Goal: Task Accomplishment & Management: Manage account settings

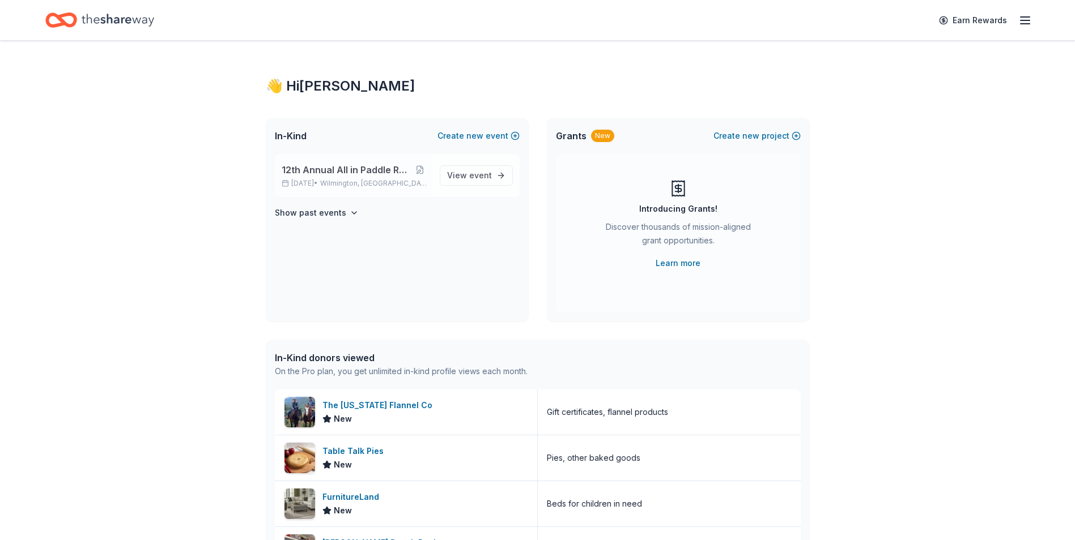
click at [344, 171] on span "12th Annual All in Paddle Raffle" at bounding box center [346, 170] width 128 height 14
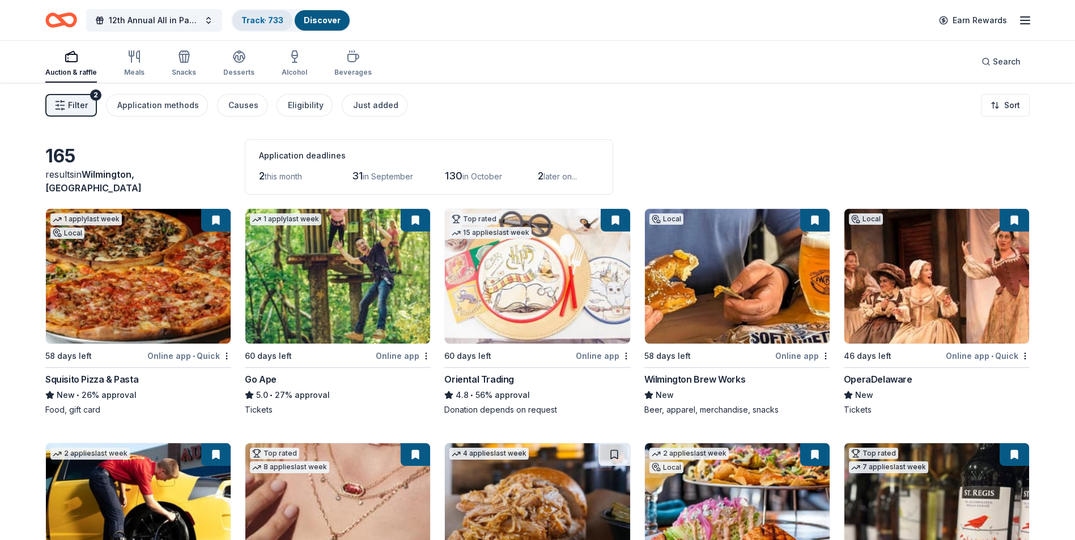
click at [255, 20] on link "Track · 733" at bounding box center [262, 20] width 42 height 10
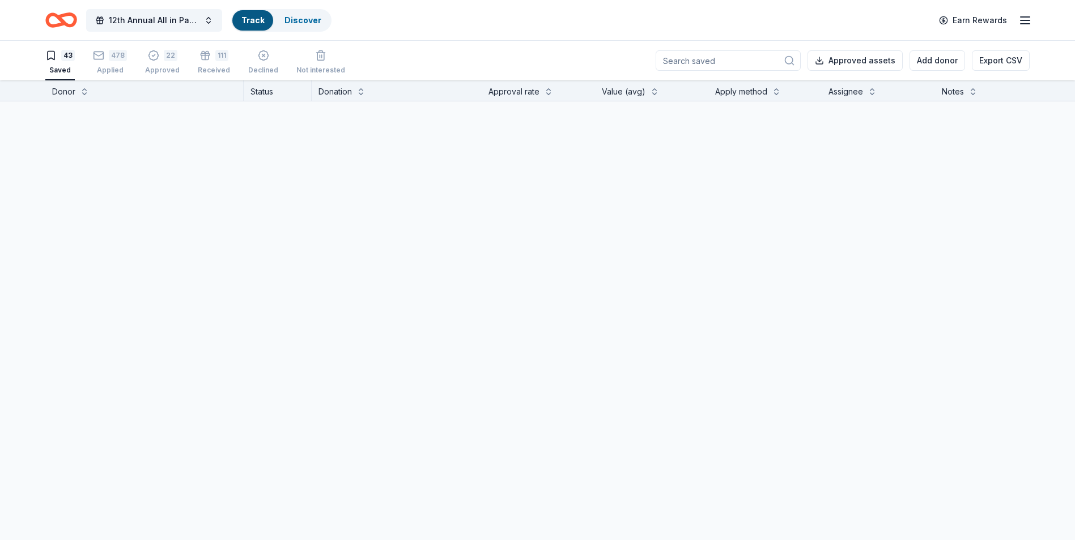
scroll to position [1, 0]
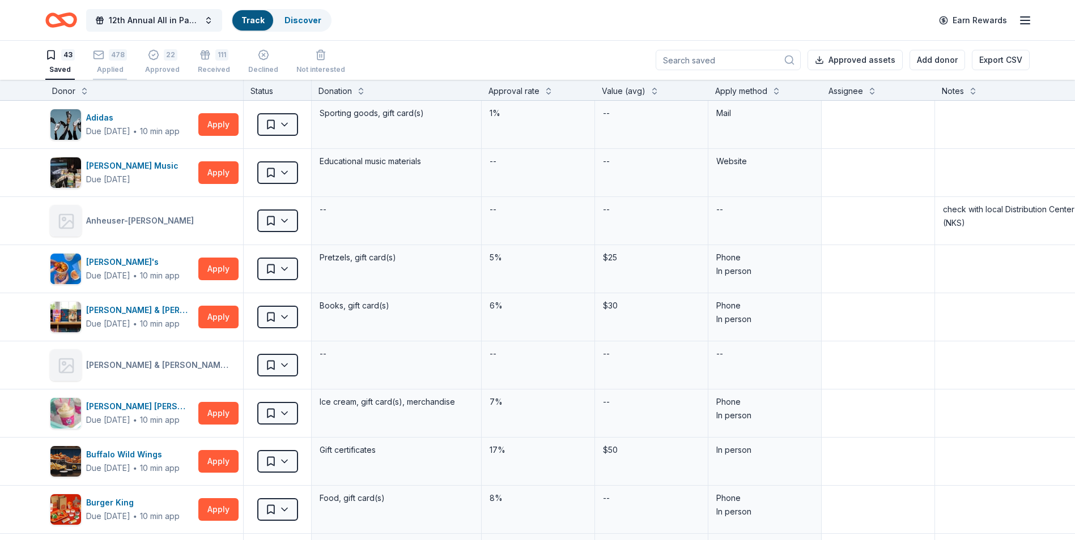
click at [109, 65] on div "478 Applied" at bounding box center [110, 61] width 34 height 25
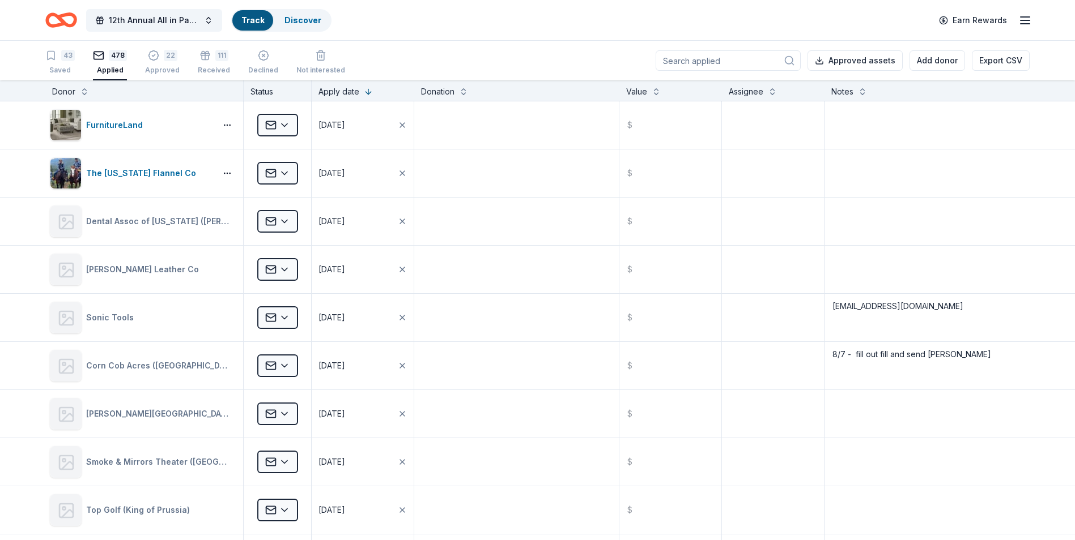
click at [688, 60] on input at bounding box center [728, 60] width 145 height 20
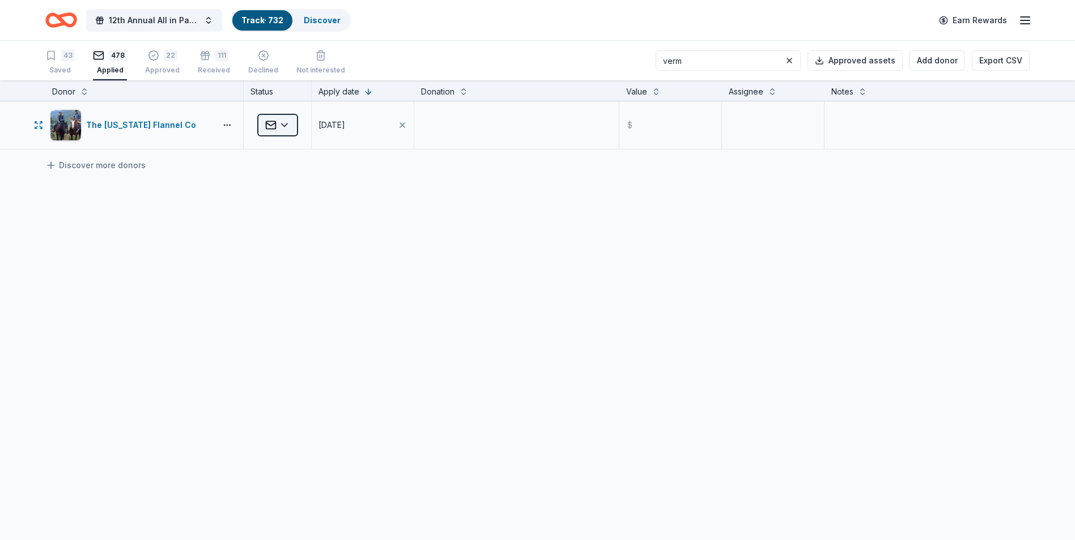
type input "verm"
click at [286, 129] on html "12th Annual All in Paddle Raffle Track · 732 Discover Earn Rewards 43 Saved 478…" at bounding box center [541, 270] width 1083 height 540
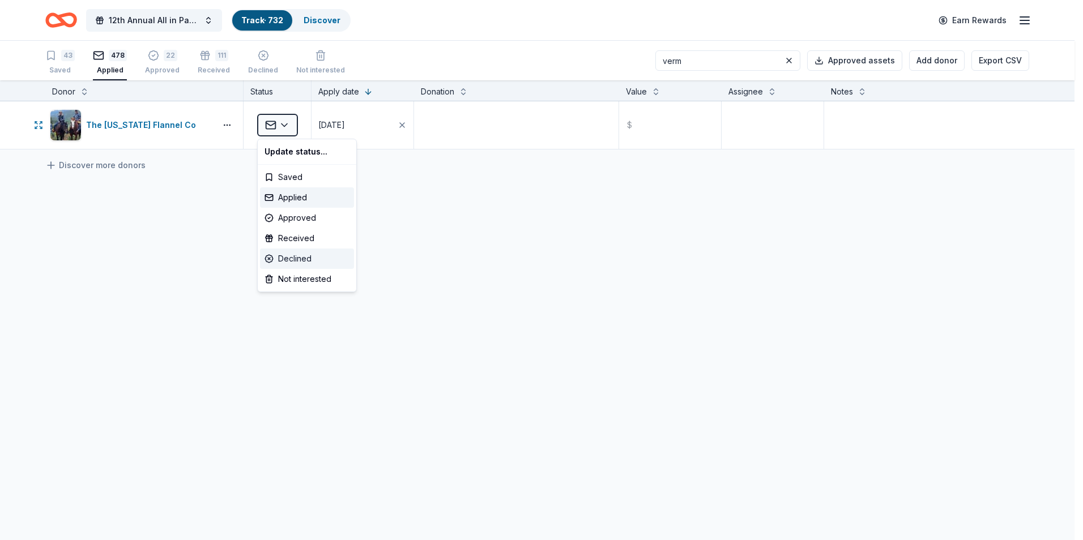
click at [285, 257] on div "Declined" at bounding box center [307, 259] width 94 height 20
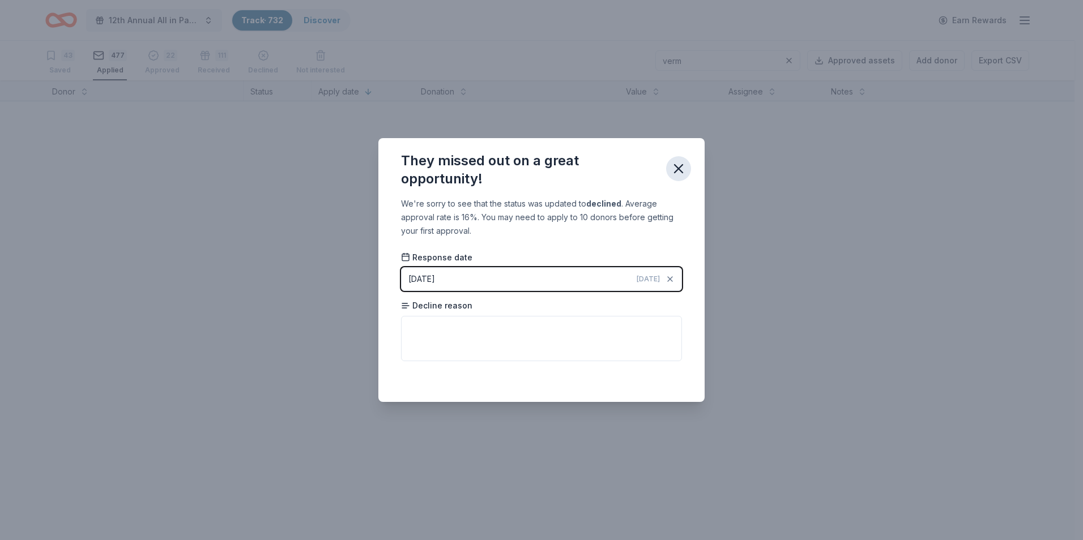
click at [679, 165] on icon "button" at bounding box center [679, 169] width 16 height 16
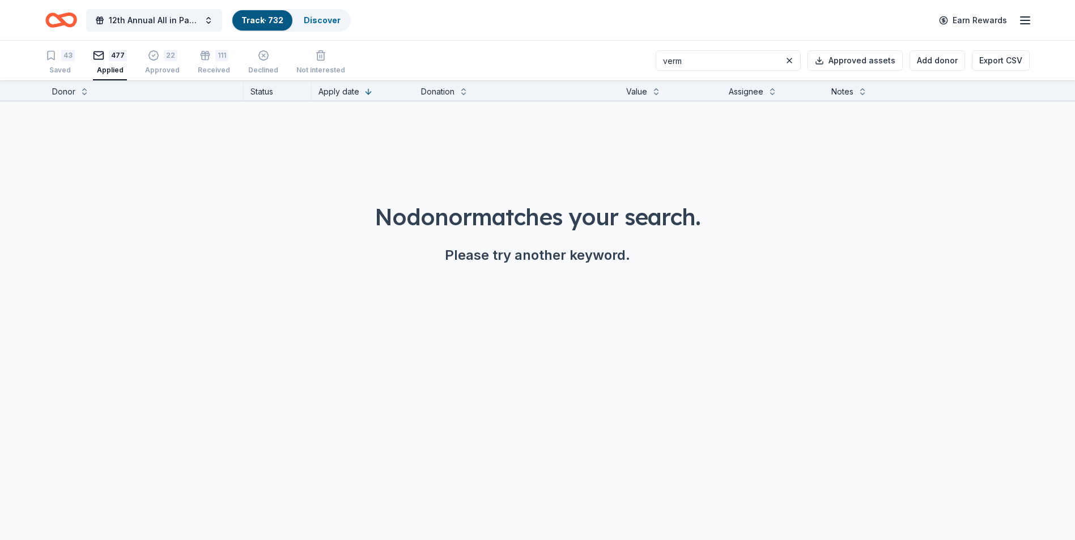
drag, startPoint x: 708, startPoint y: 61, endPoint x: 670, endPoint y: 60, distance: 38.0
click at [672, 60] on input "verm" at bounding box center [728, 60] width 145 height 20
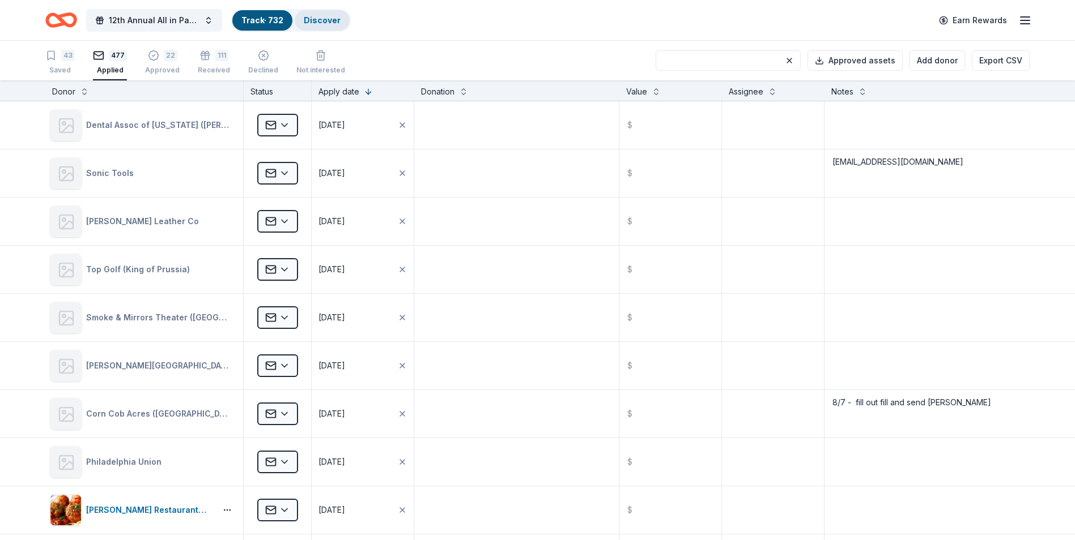
click at [318, 21] on link "Discover" at bounding box center [322, 20] width 37 height 10
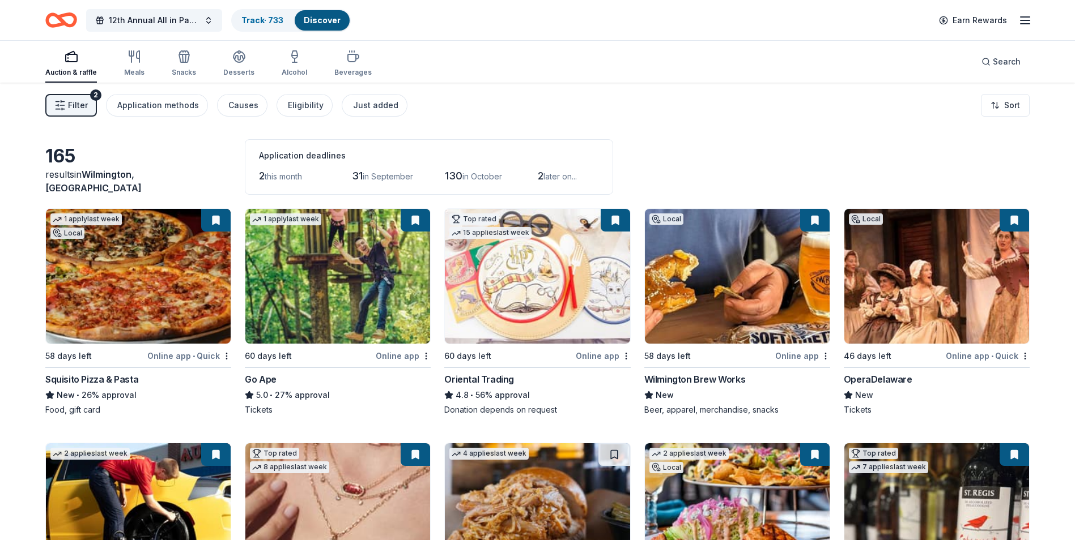
click at [85, 109] on span "Filter" at bounding box center [78, 106] width 20 height 14
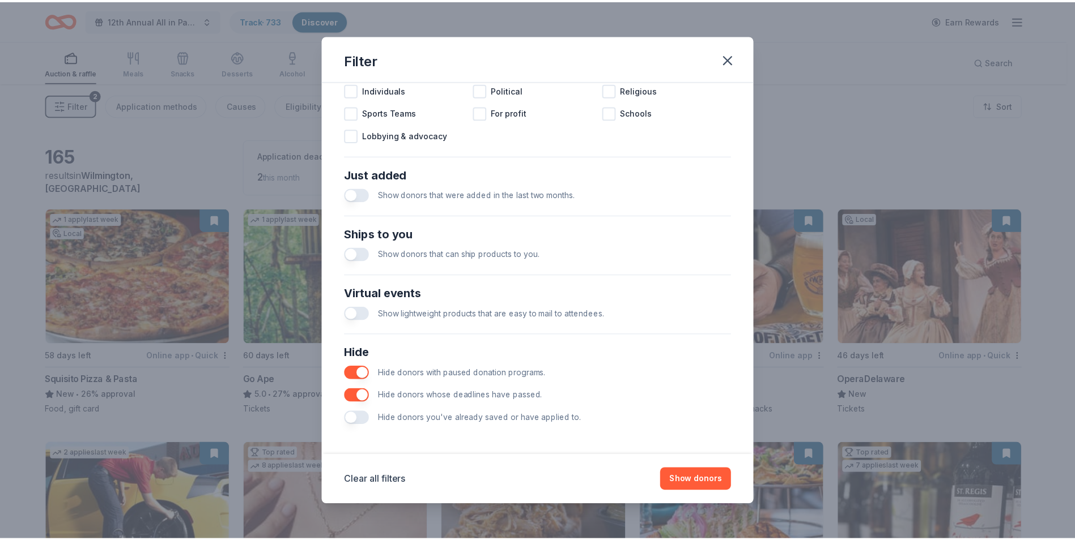
scroll to position [372, 0]
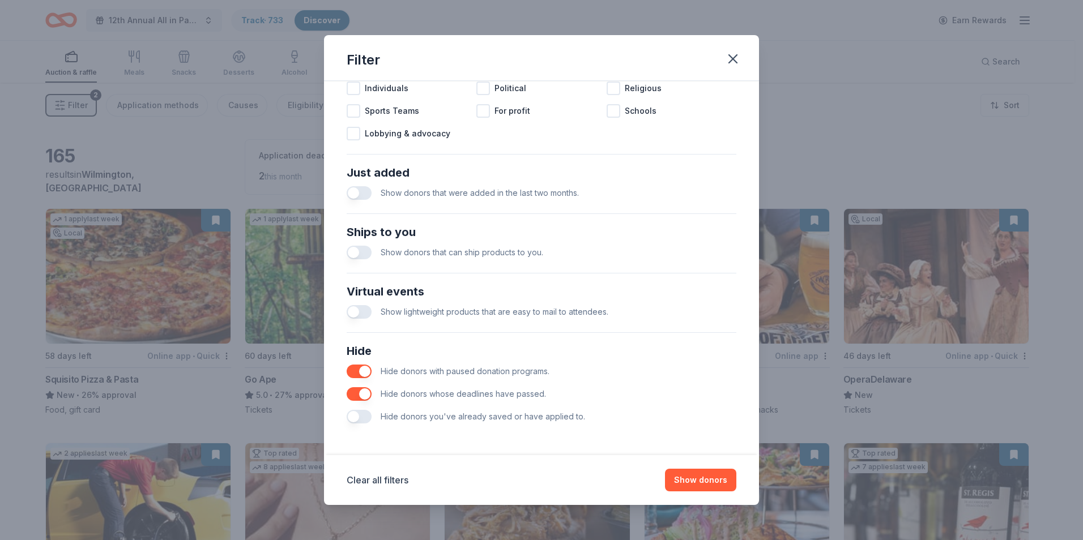
click at [354, 417] on button "button" at bounding box center [359, 417] width 25 height 14
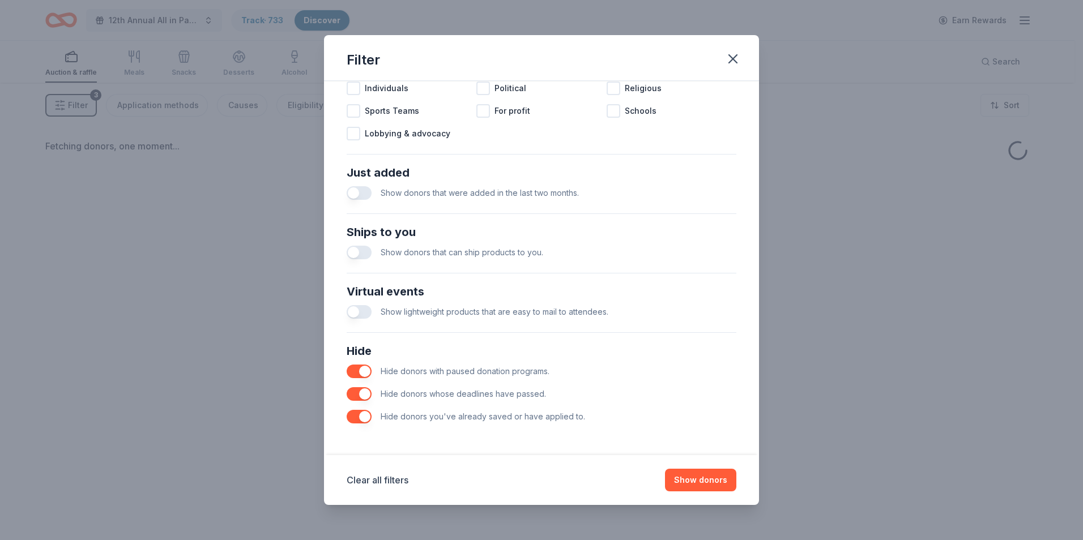
click at [365, 395] on button "button" at bounding box center [359, 395] width 25 height 14
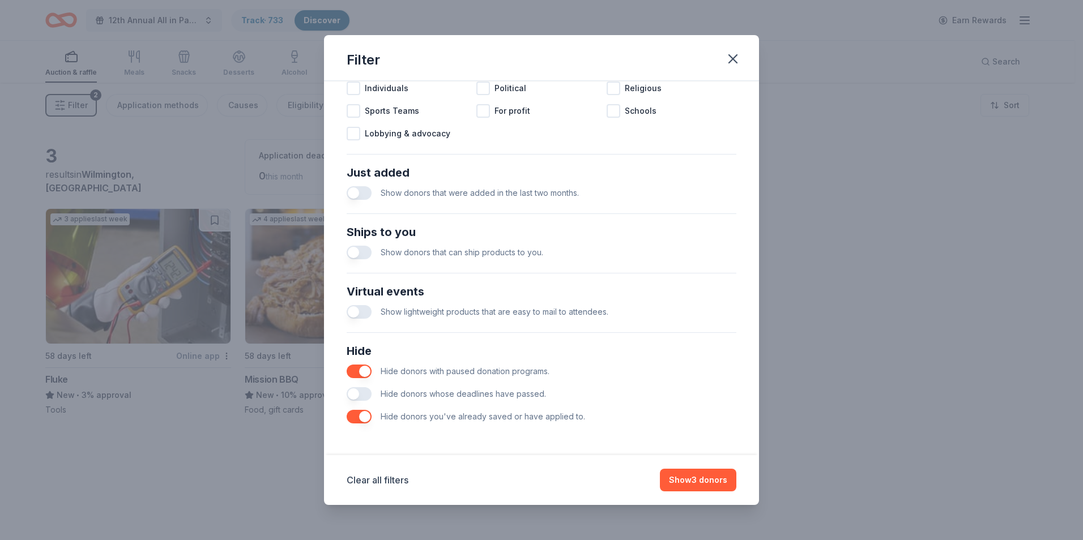
click at [357, 371] on button "button" at bounding box center [359, 372] width 25 height 14
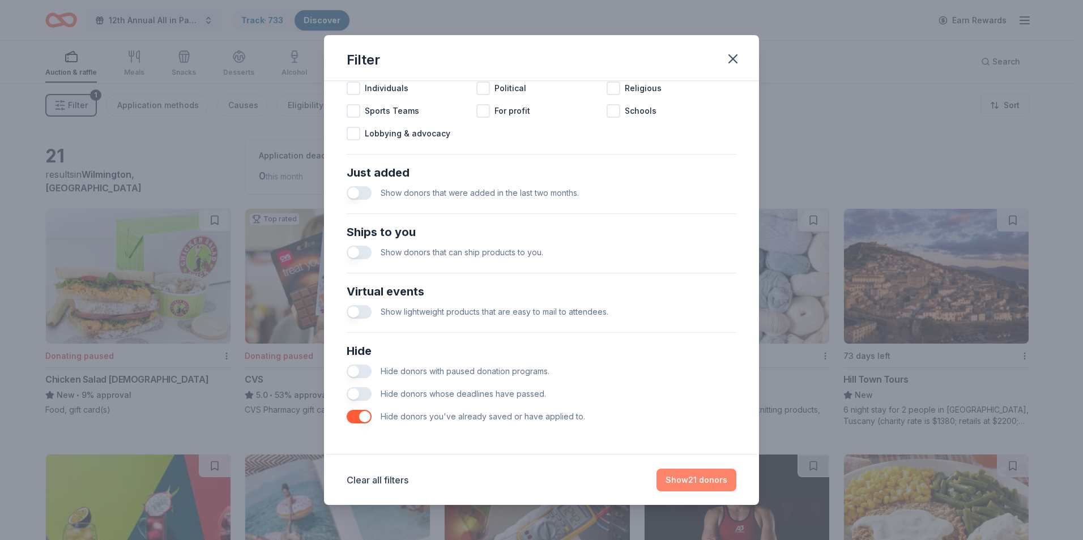
click at [692, 478] on button "Show 21 donors" at bounding box center [697, 480] width 80 height 23
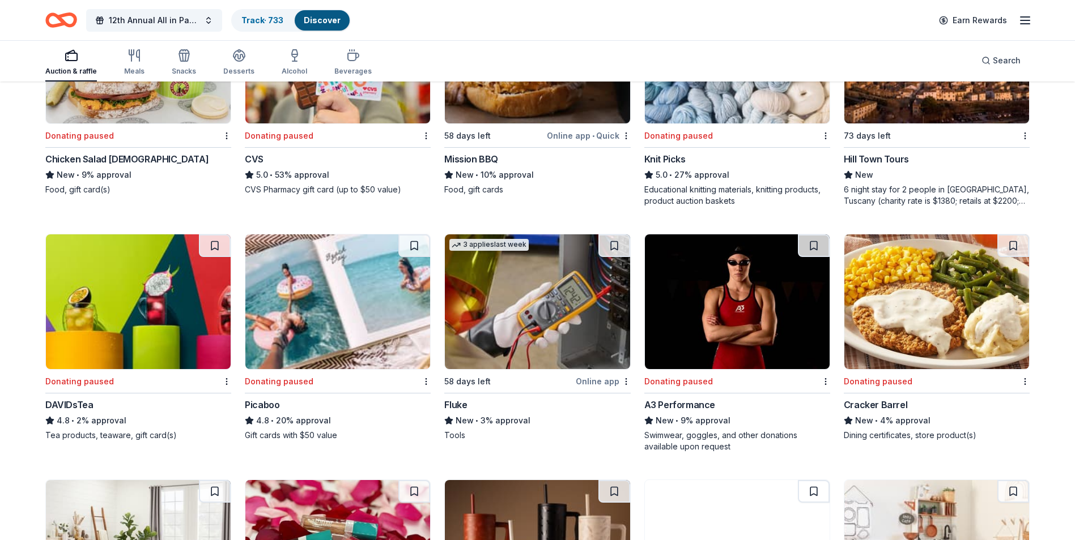
scroll to position [227, 0]
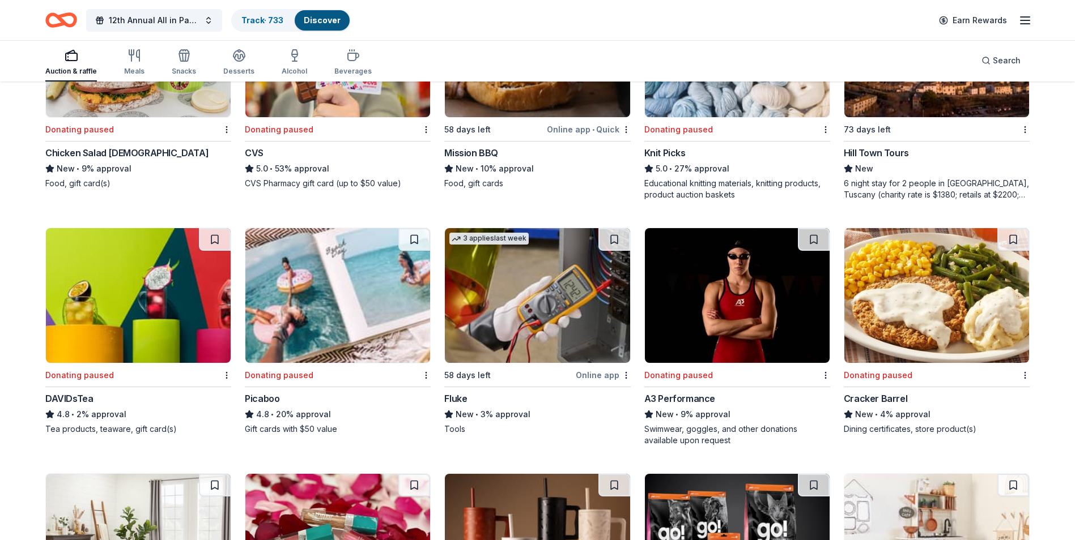
click at [538, 316] on img at bounding box center [537, 295] width 185 height 135
click at [615, 240] on button at bounding box center [615, 239] width 29 height 23
click at [324, 285] on img at bounding box center [337, 295] width 185 height 135
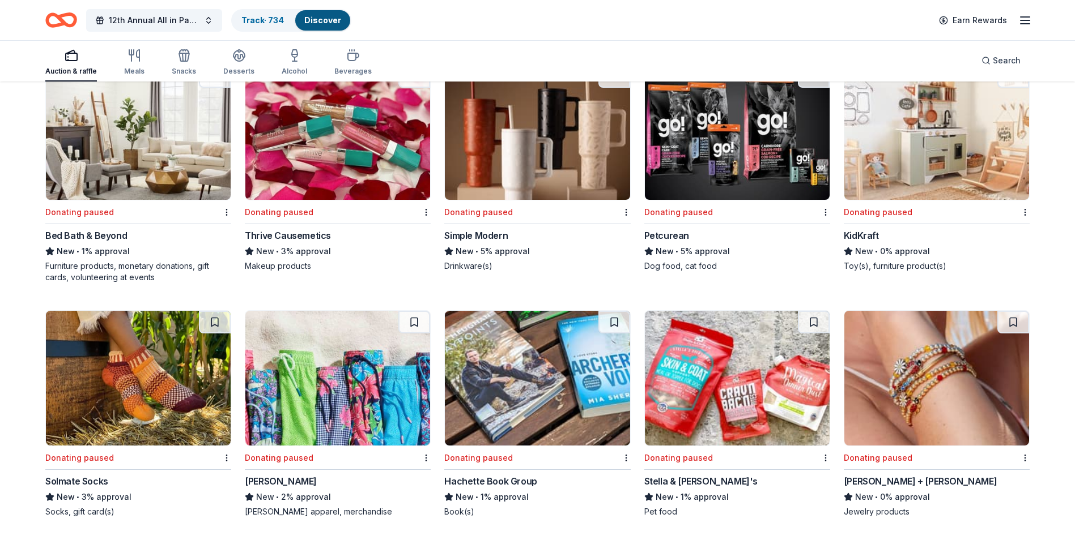
scroll to position [636, 0]
click at [934, 373] on img at bounding box center [936, 378] width 185 height 135
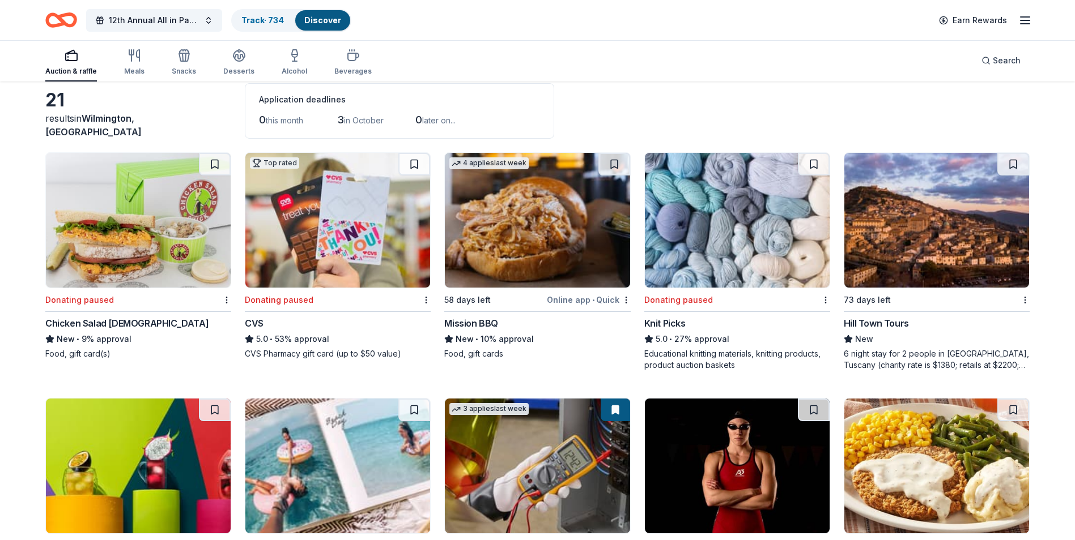
scroll to position [0, 0]
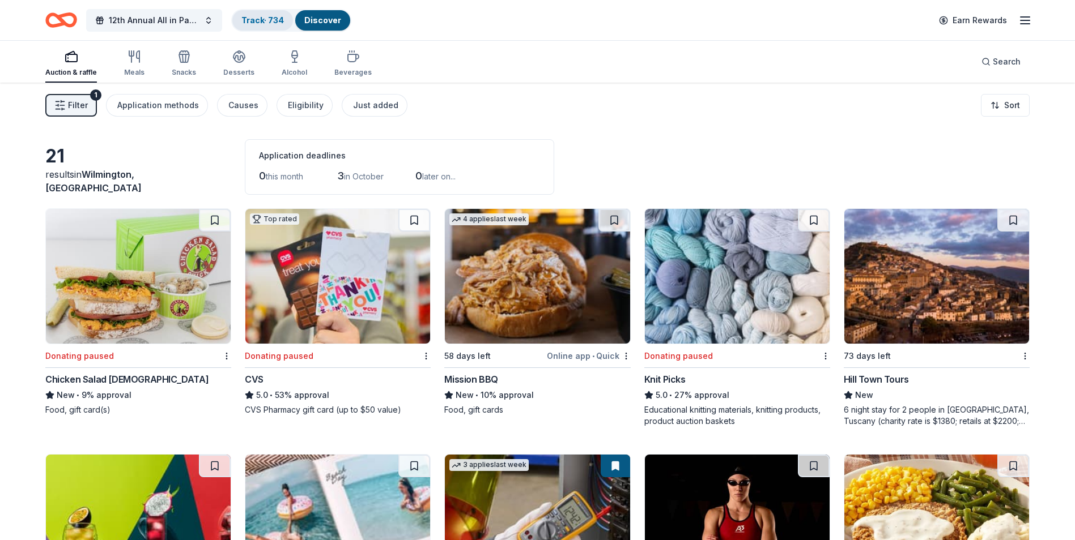
click at [249, 19] on link "Track · 734" at bounding box center [262, 20] width 42 height 10
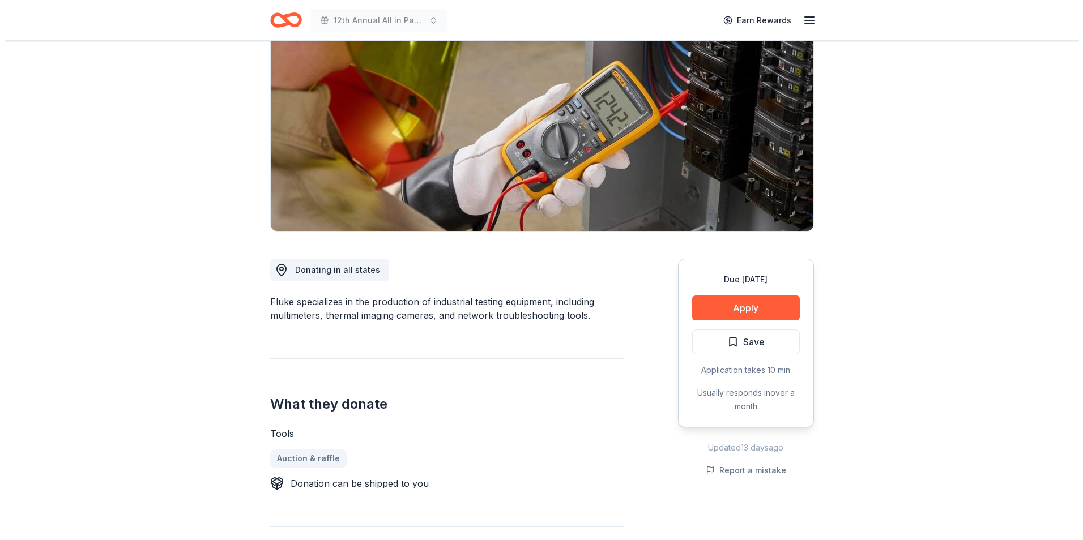
scroll to position [113, 0]
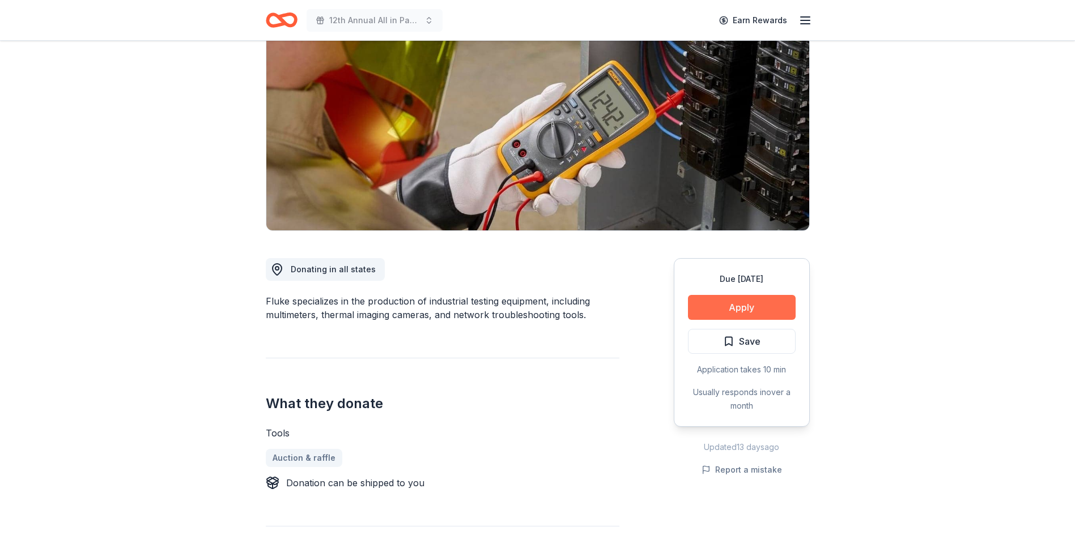
click at [734, 311] on button "Apply" at bounding box center [742, 307] width 108 height 25
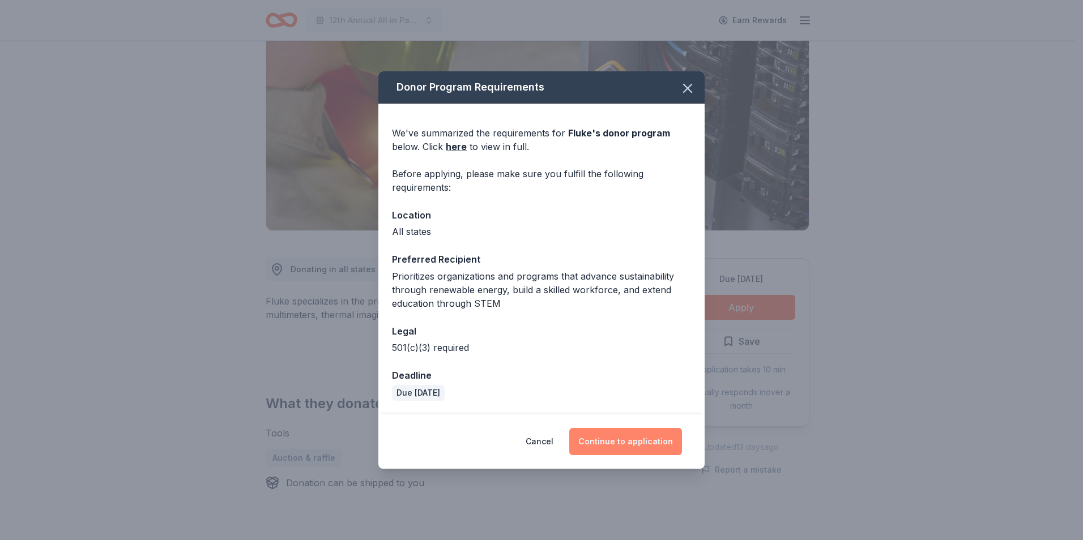
click at [627, 445] on button "Continue to application" at bounding box center [625, 441] width 113 height 27
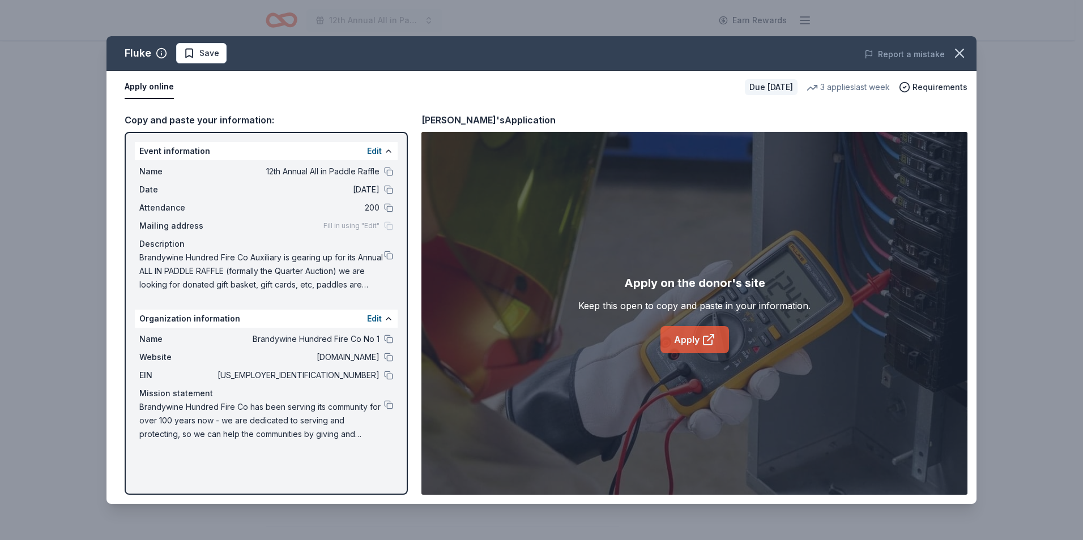
click at [689, 338] on link "Apply" at bounding box center [695, 339] width 69 height 27
click at [388, 407] on button at bounding box center [388, 405] width 9 height 9
click at [207, 55] on span "Save" at bounding box center [209, 53] width 20 height 14
click at [239, 58] on html "12th Annual All in Paddle Raffle Earn Rewards Due in 58 days Share Fluke New 3 …" at bounding box center [541, 157] width 1083 height 540
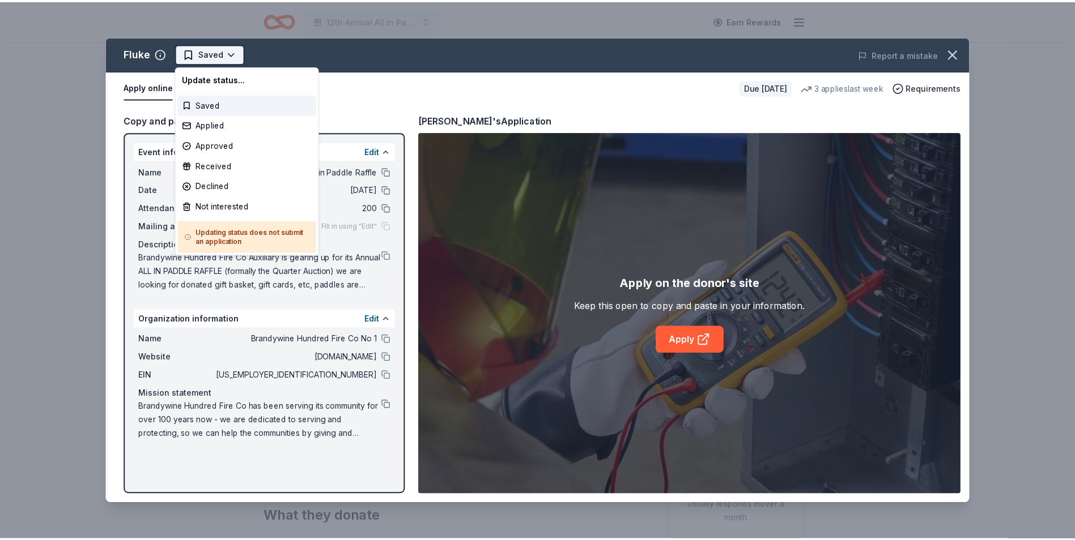
scroll to position [0, 0]
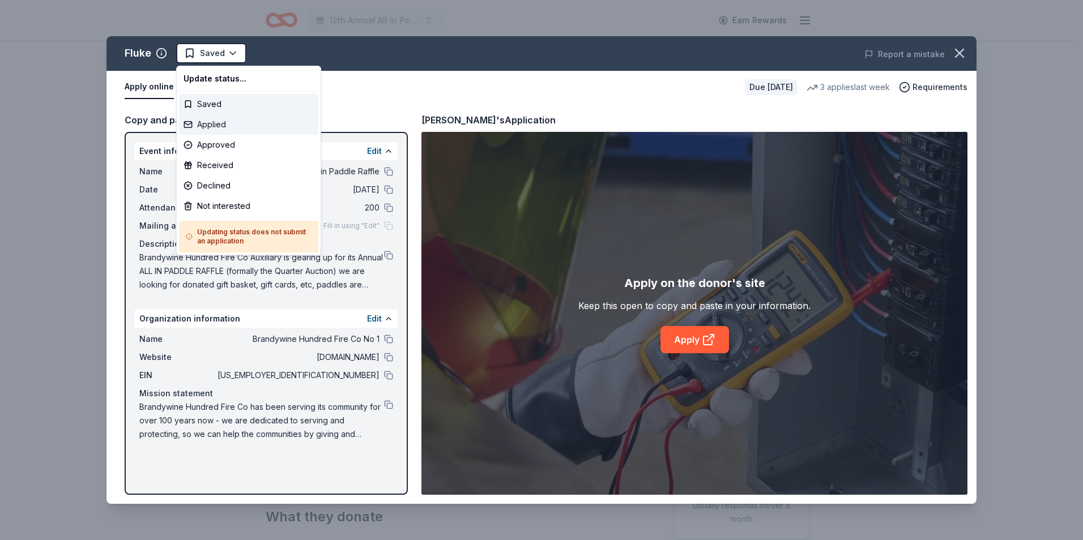
click at [205, 125] on div "Applied" at bounding box center [248, 124] width 139 height 20
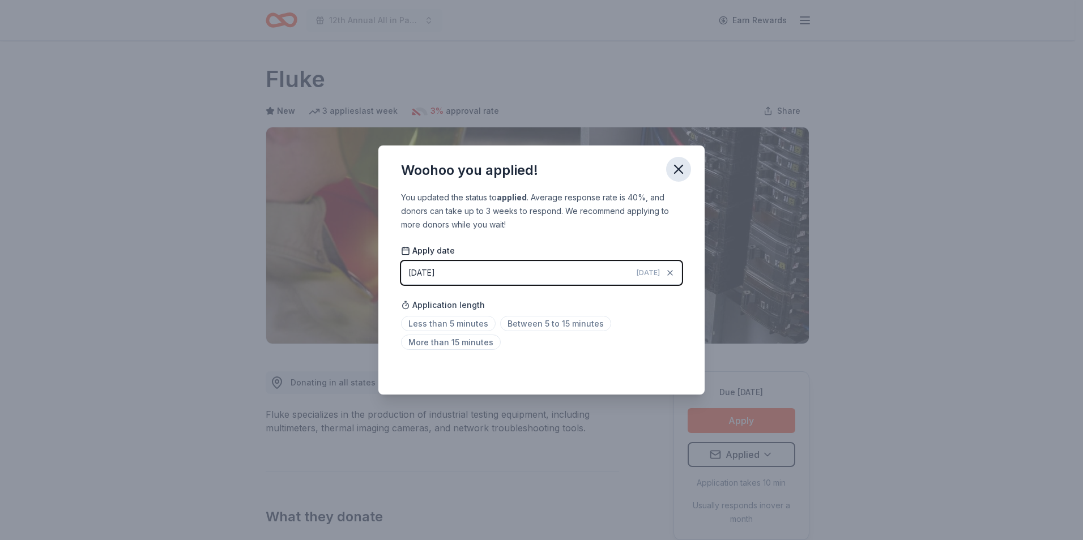
click at [682, 168] on icon "button" at bounding box center [679, 169] width 16 height 16
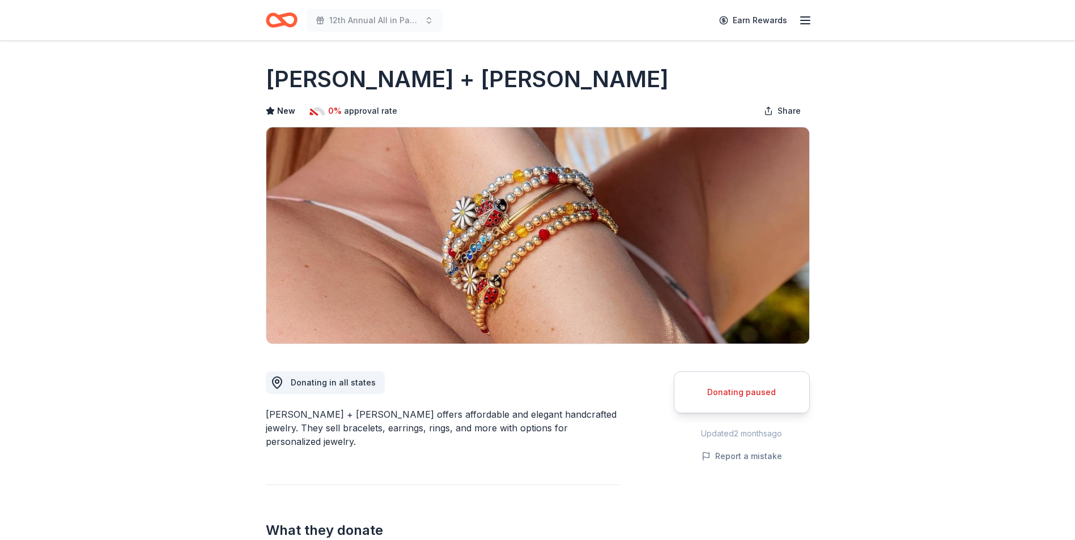
click at [741, 386] on div "Donating paused" at bounding box center [742, 393] width 108 height 14
drag, startPoint x: 741, startPoint y: 386, endPoint x: 731, endPoint y: 328, distance: 59.2
click at [742, 386] on div "Donating paused" at bounding box center [742, 393] width 108 height 14
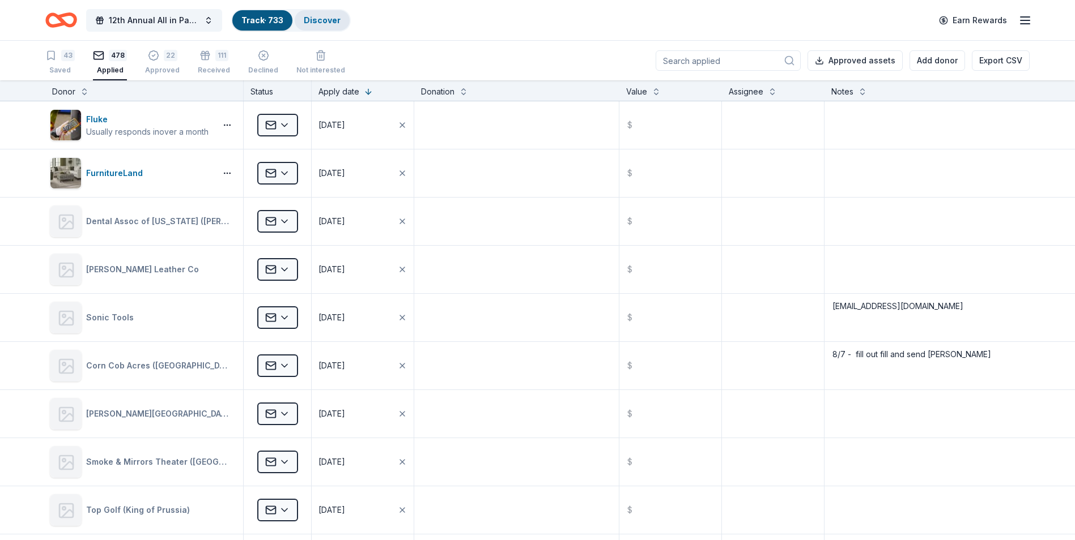
click at [320, 24] on link "Discover" at bounding box center [322, 20] width 37 height 10
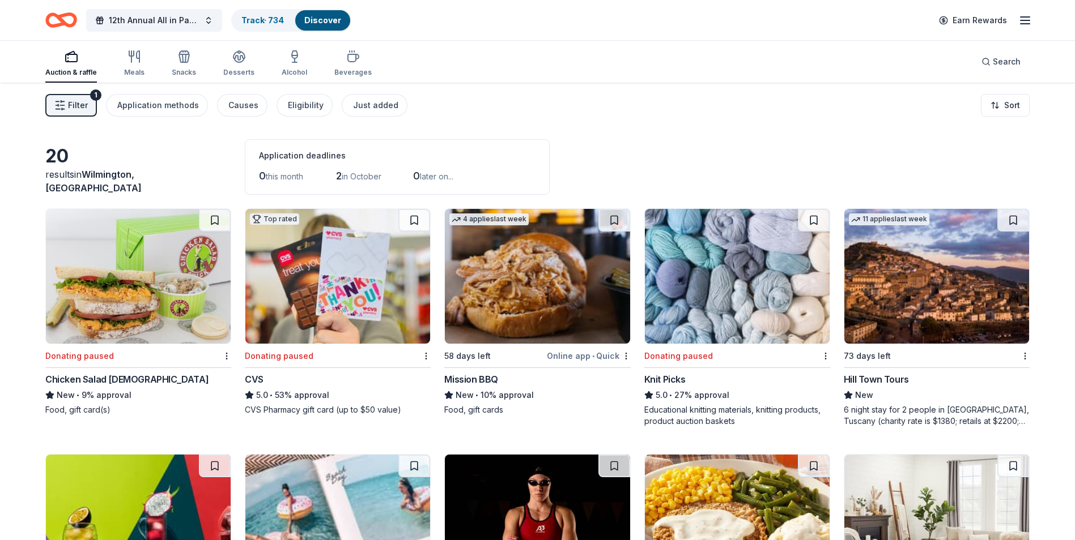
click at [529, 277] on img at bounding box center [537, 276] width 185 height 135
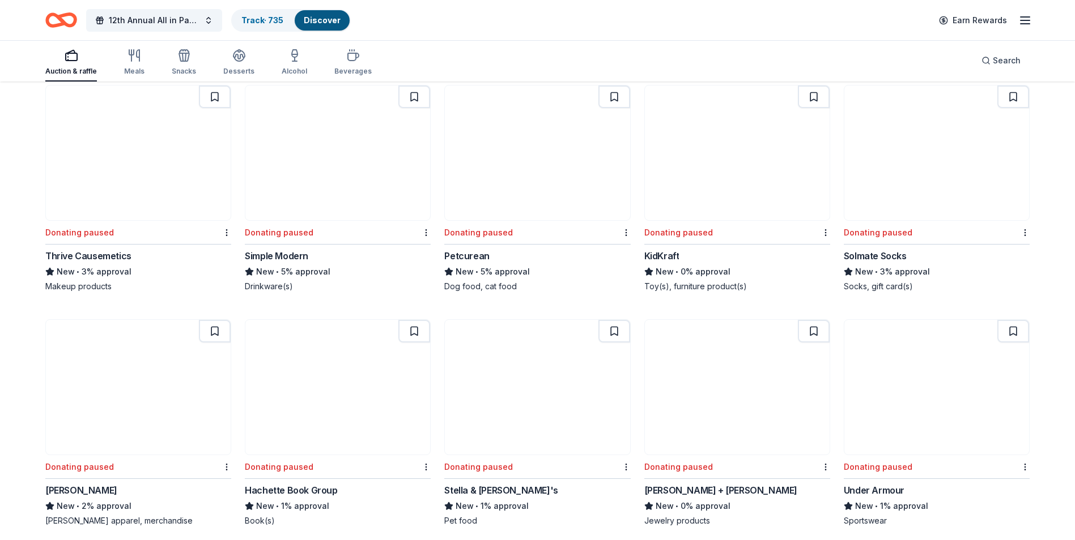
scroll to position [624, 0]
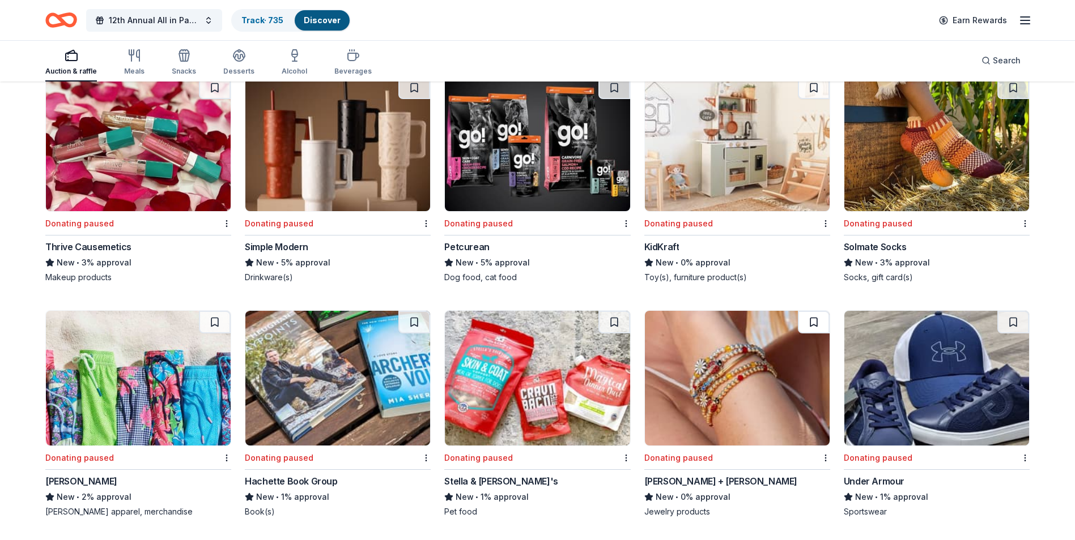
click at [814, 324] on button at bounding box center [814, 322] width 32 height 23
click at [815, 324] on button at bounding box center [814, 322] width 29 height 23
click at [818, 323] on button at bounding box center [814, 322] width 29 height 23
click at [742, 369] on img at bounding box center [737, 378] width 185 height 135
click at [250, 22] on link "Track · 736" at bounding box center [262, 20] width 42 height 10
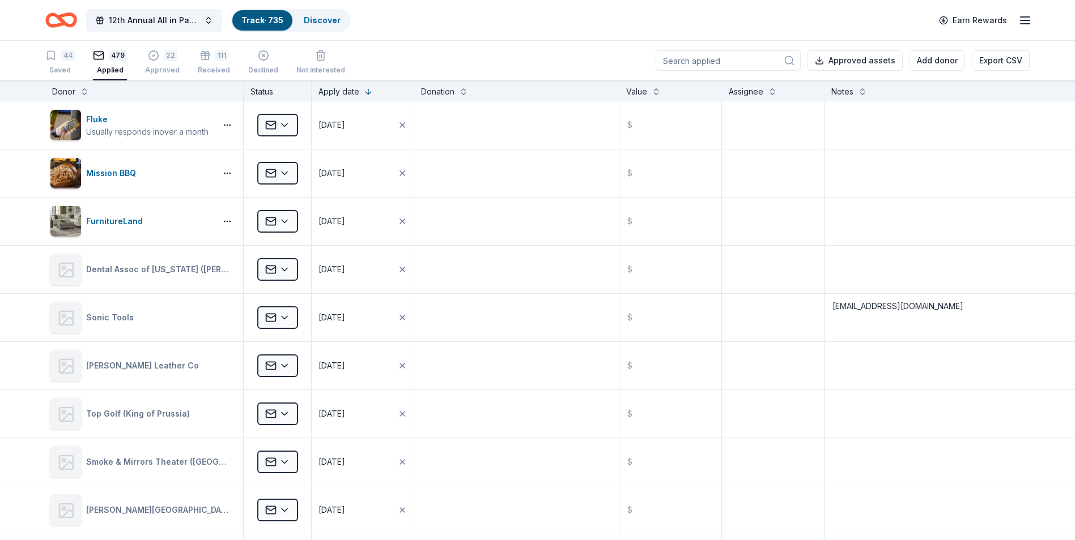
click at [718, 58] on input at bounding box center [728, 60] width 145 height 20
type input "luca"
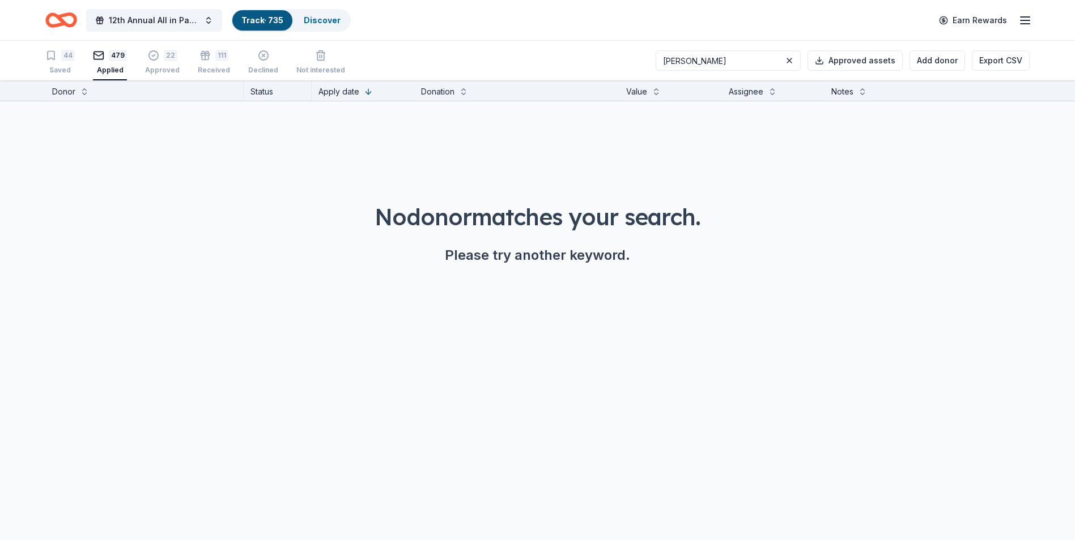
drag, startPoint x: 706, startPoint y: 59, endPoint x: 664, endPoint y: 59, distance: 41.9
click at [664, 59] on div "44 Saved 479 Applied 22 Approved 111 Received Declined Not interested luca Appr…" at bounding box center [537, 61] width 984 height 40
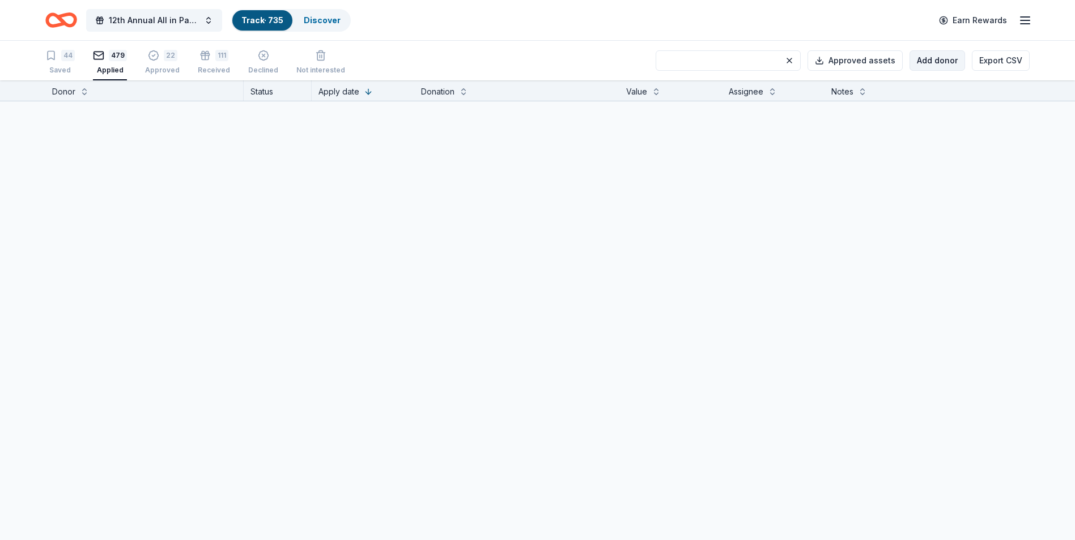
click at [935, 58] on button "Add donor" at bounding box center [937, 60] width 56 height 20
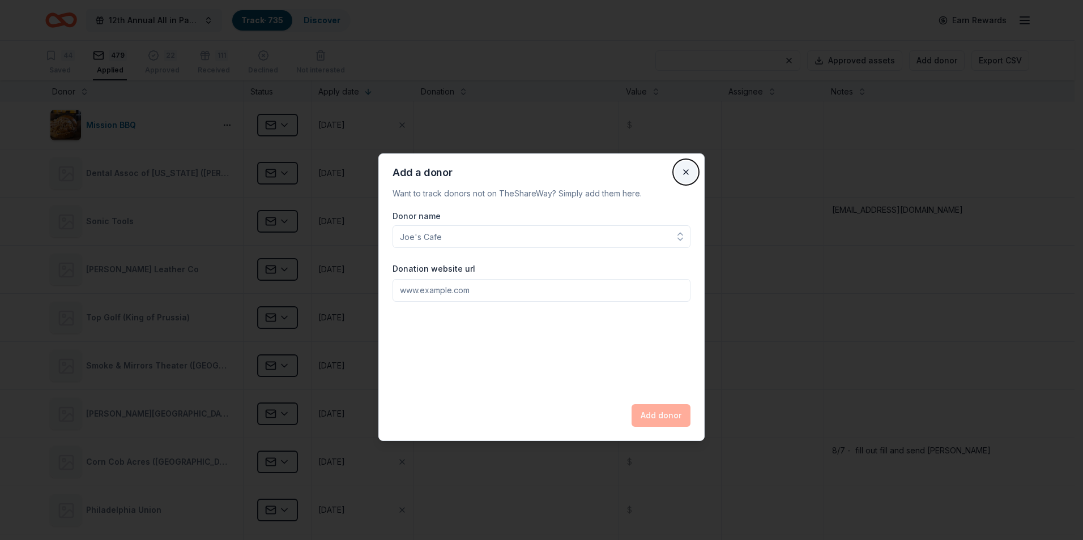
click at [682, 172] on button "Close" at bounding box center [686, 172] width 23 height 23
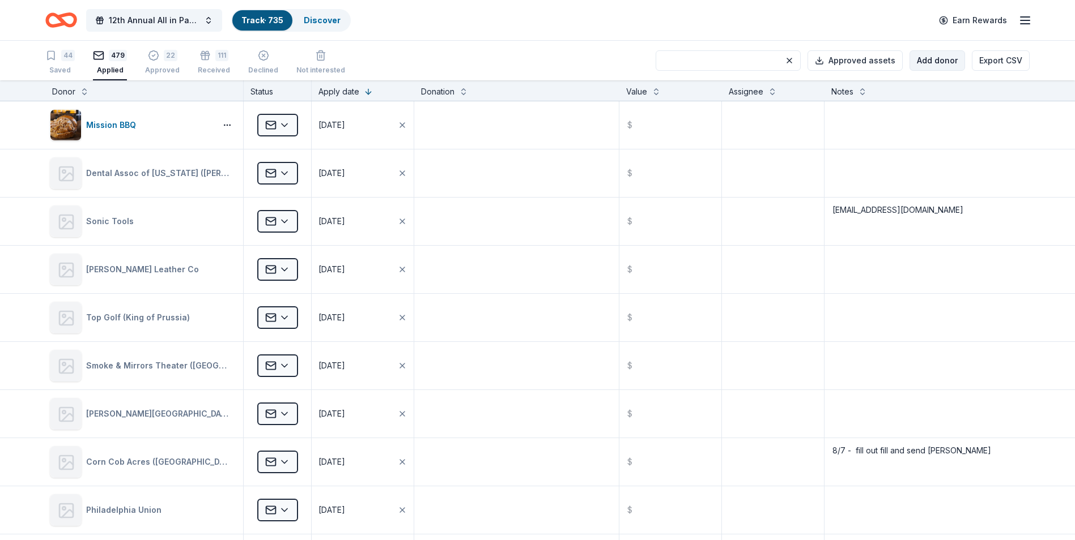
click at [941, 65] on button "Add donor" at bounding box center [937, 60] width 56 height 20
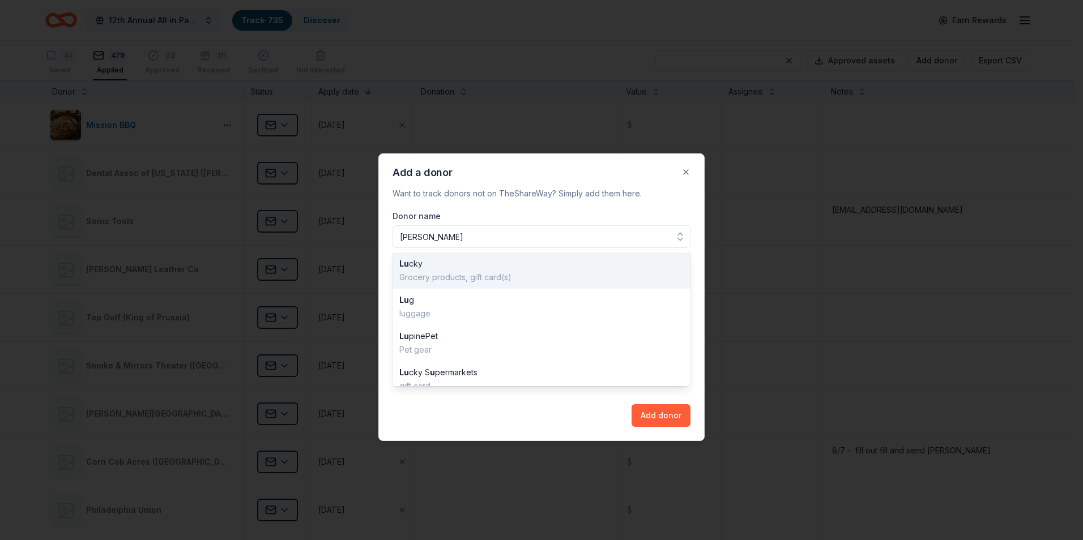
type input "Luca"
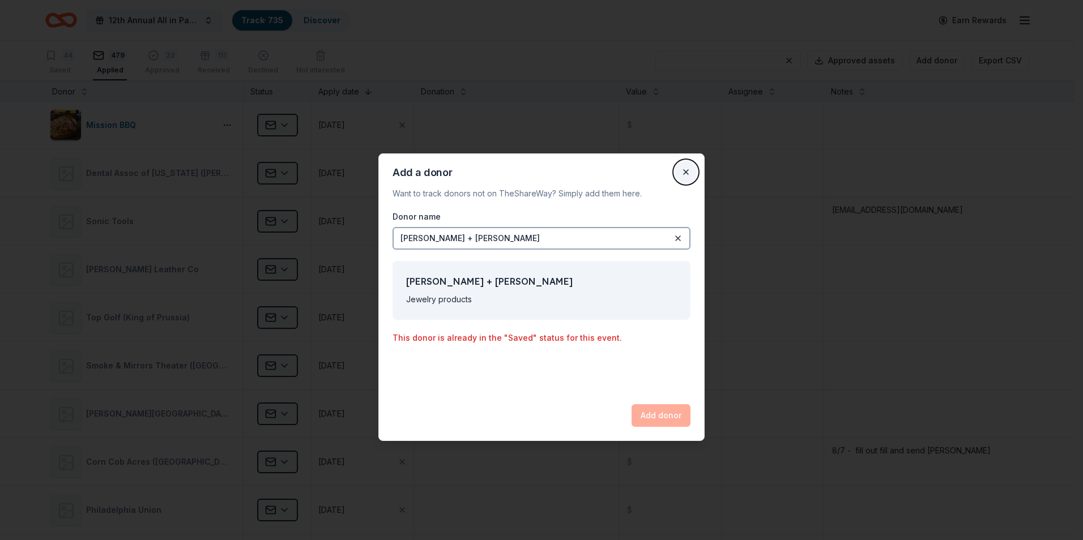
click at [687, 174] on button "Close" at bounding box center [686, 172] width 23 height 23
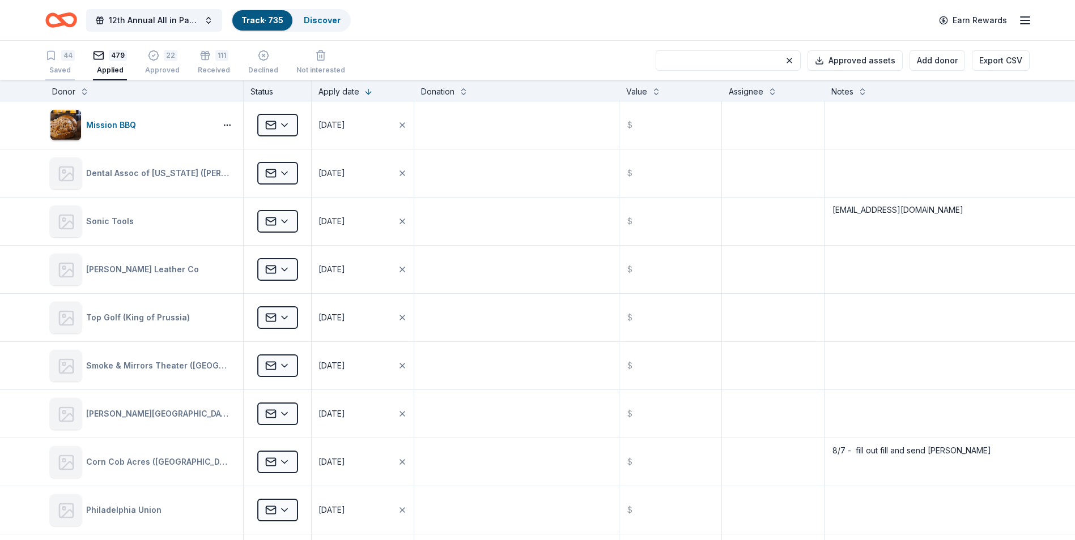
click at [60, 70] on div "Saved" at bounding box center [59, 70] width 29 height 9
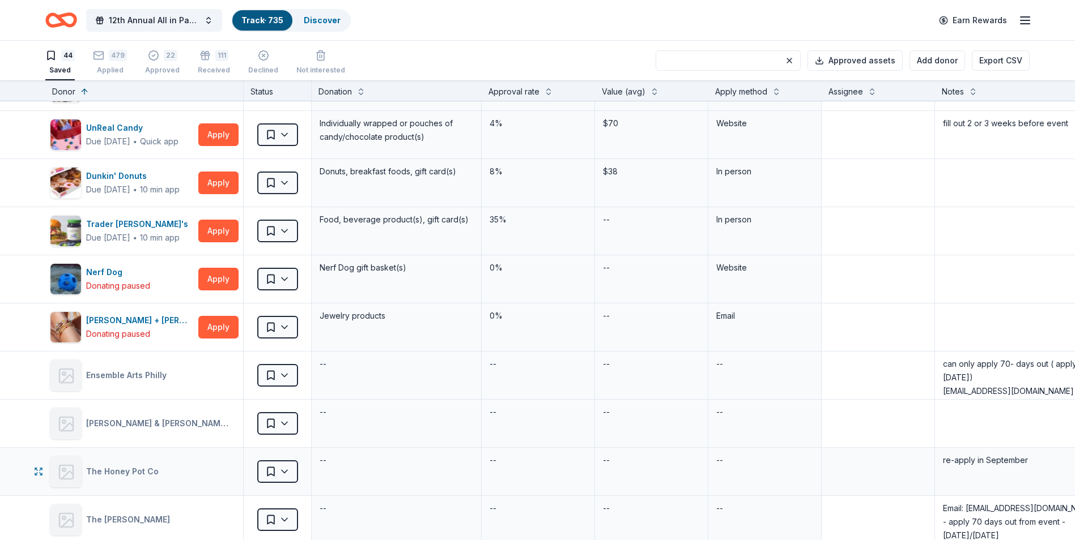
scroll to position [1076, 0]
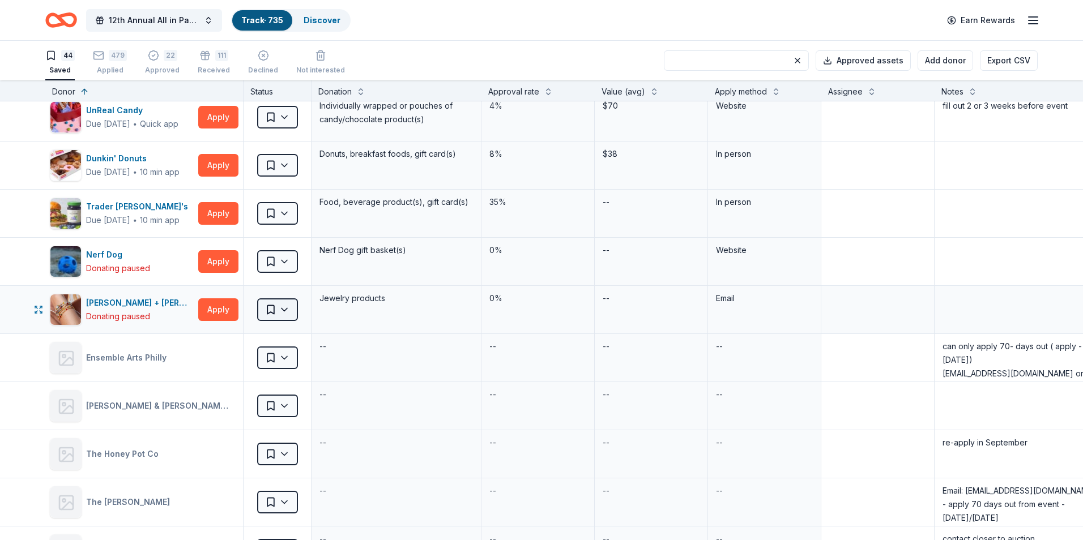
click at [283, 309] on html "12th Annual All in Paddle Raffle Track · 735 Discover Earn Rewards 44 Saved 479…" at bounding box center [541, 270] width 1083 height 540
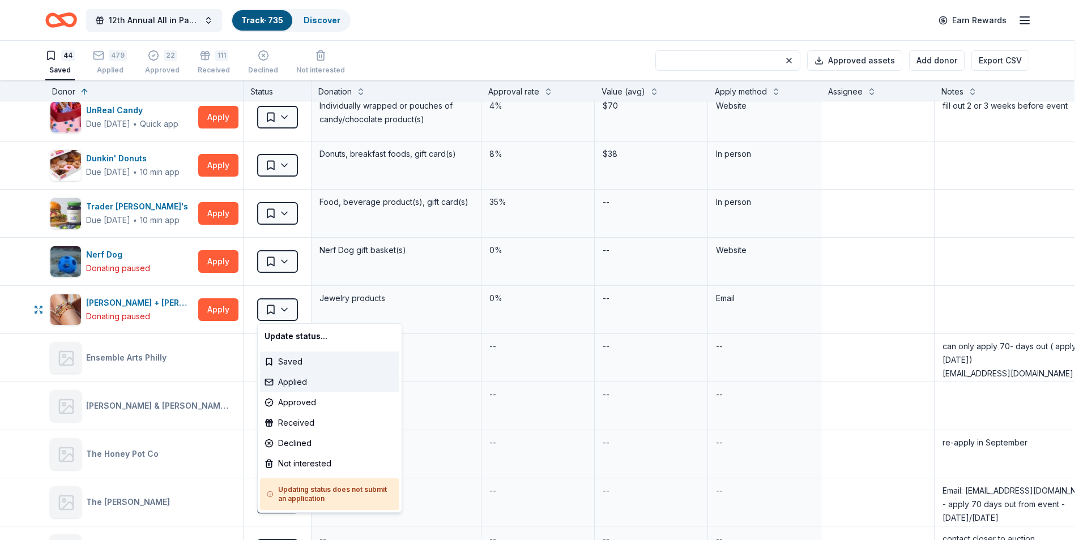
click at [299, 385] on div "Applied" at bounding box center [329, 382] width 139 height 20
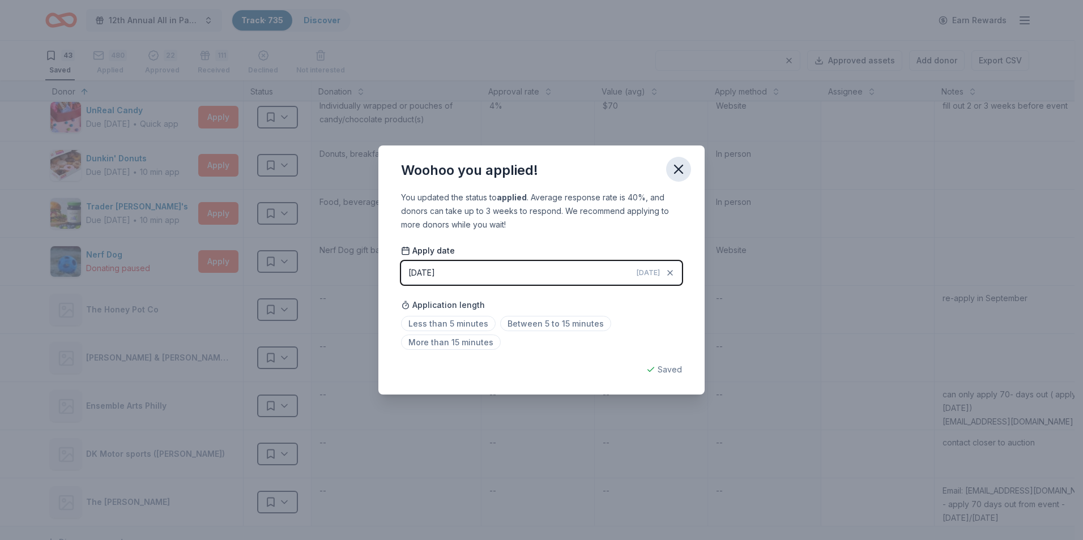
click at [684, 171] on icon "button" at bounding box center [679, 169] width 16 height 16
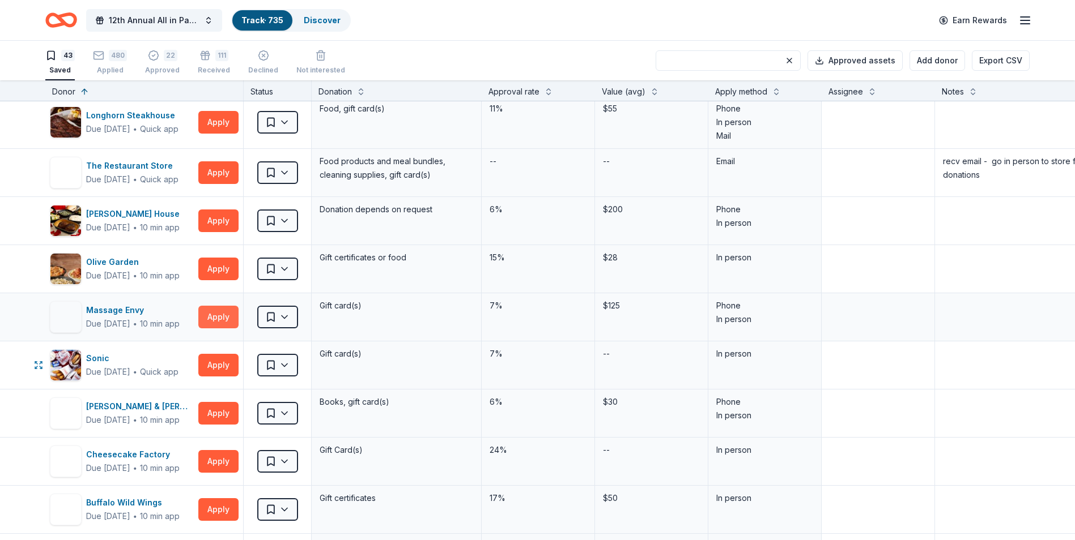
scroll to position [0, 0]
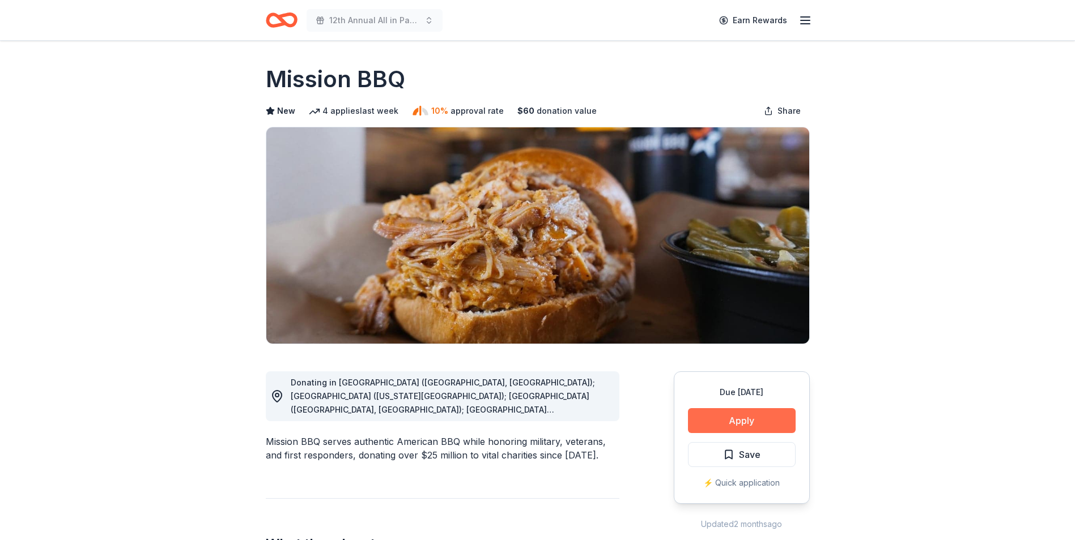
click at [737, 423] on button "Apply" at bounding box center [742, 420] width 108 height 25
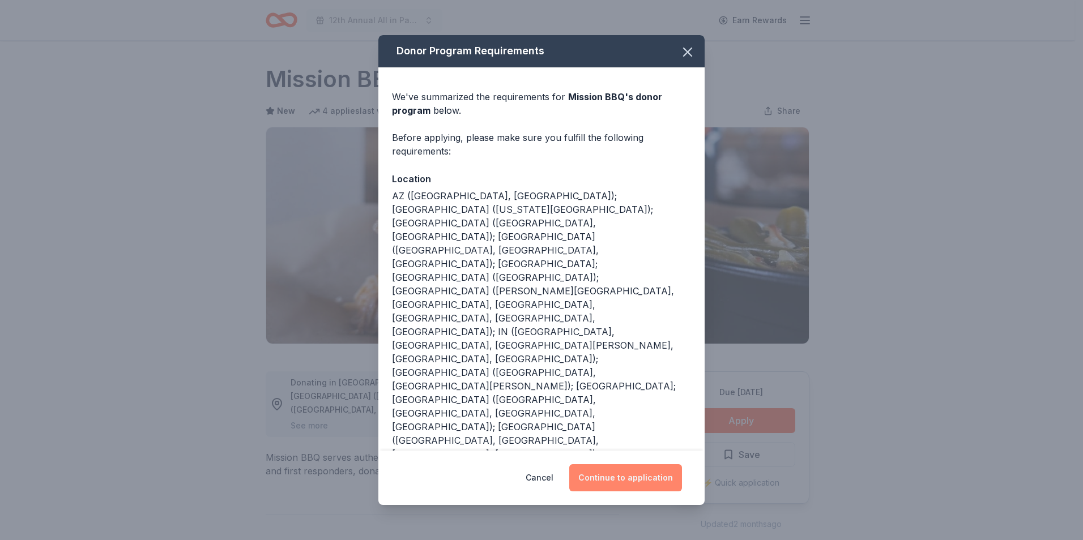
click at [629, 475] on button "Continue to application" at bounding box center [625, 478] width 113 height 27
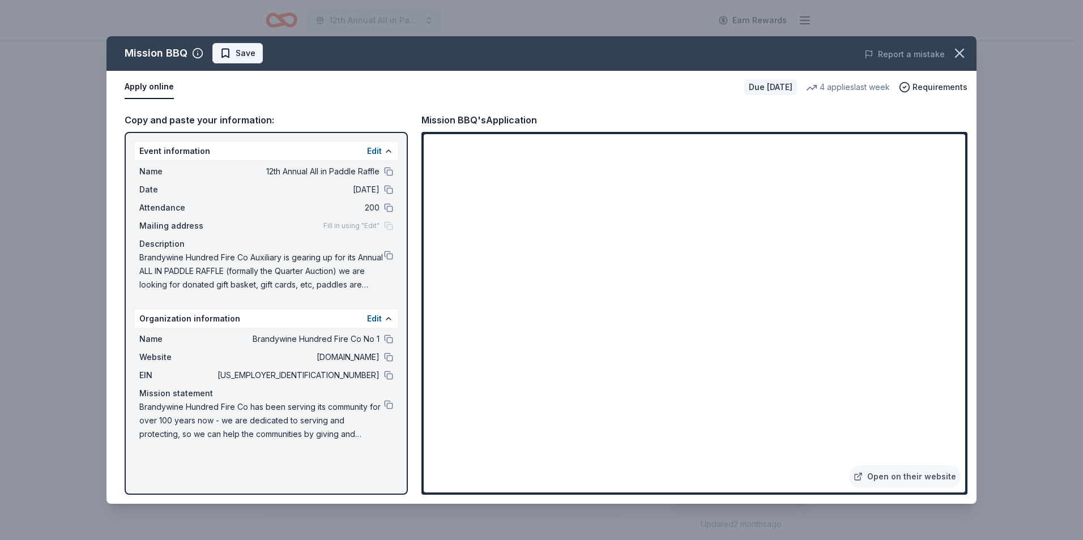
click at [254, 51] on button "Save" at bounding box center [237, 53] width 50 height 20
click at [265, 52] on html "12th Annual All in Paddle Raffle Earn Rewards Due in 58 days Share Mission BBQ …" at bounding box center [541, 270] width 1083 height 540
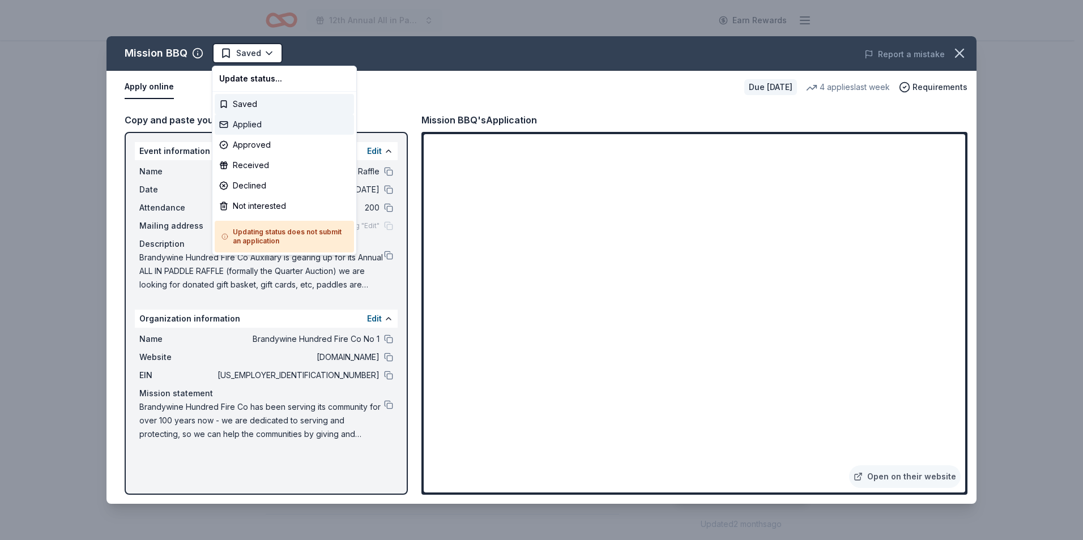
click at [245, 125] on div "Applied" at bounding box center [284, 124] width 139 height 20
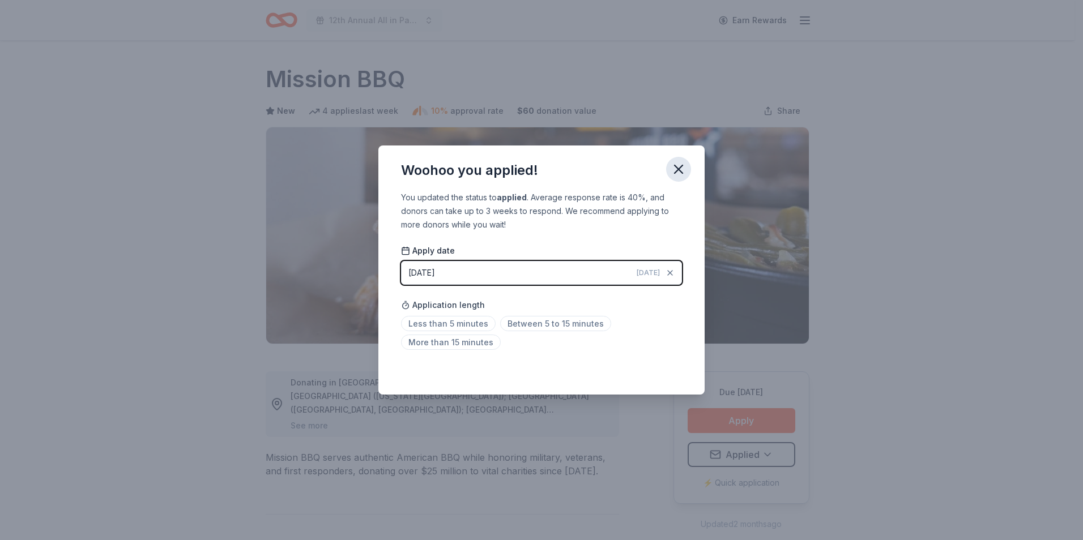
click at [679, 171] on icon "button" at bounding box center [679, 169] width 8 height 8
